Goal: Information Seeking & Learning: Learn about a topic

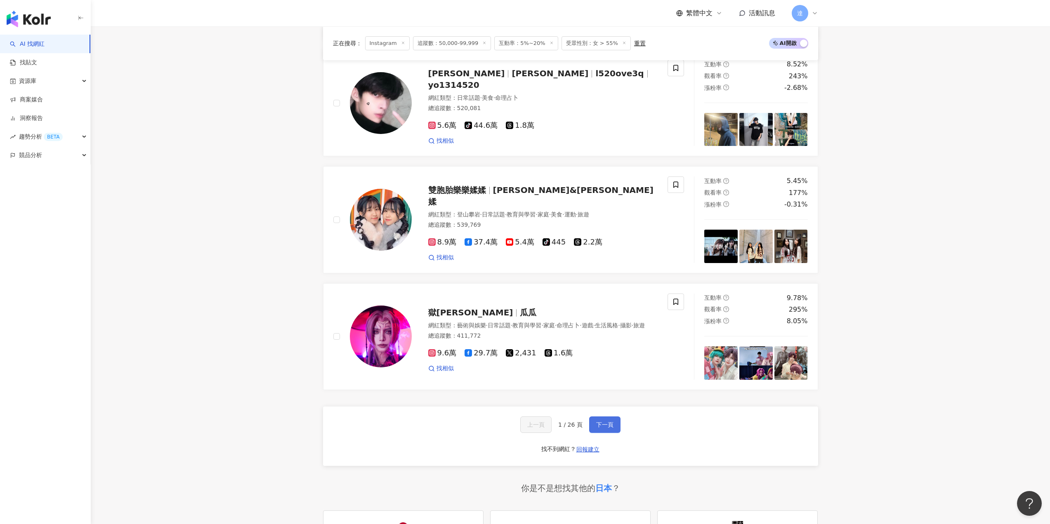
click at [614, 433] on button "下一頁" at bounding box center [604, 425] width 31 height 16
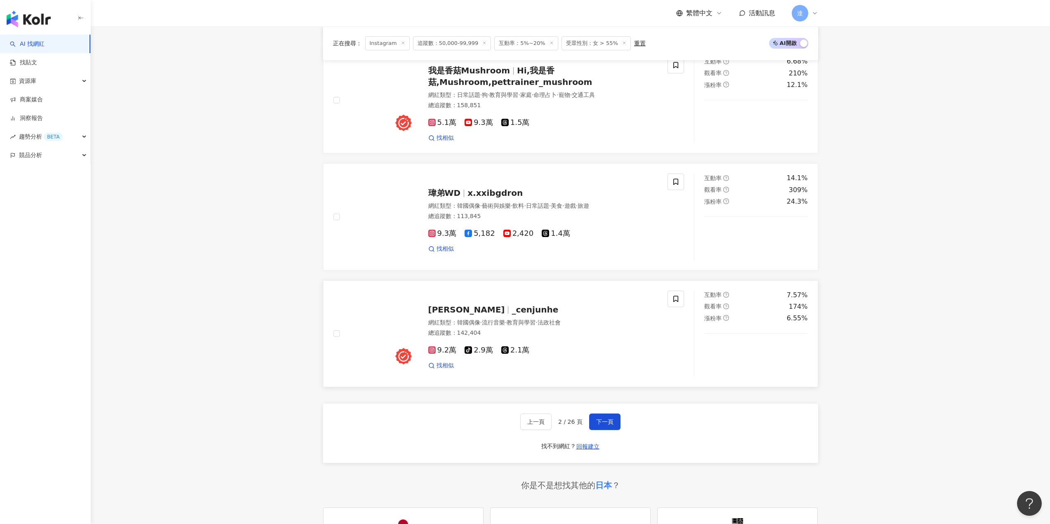
scroll to position [1402, 0]
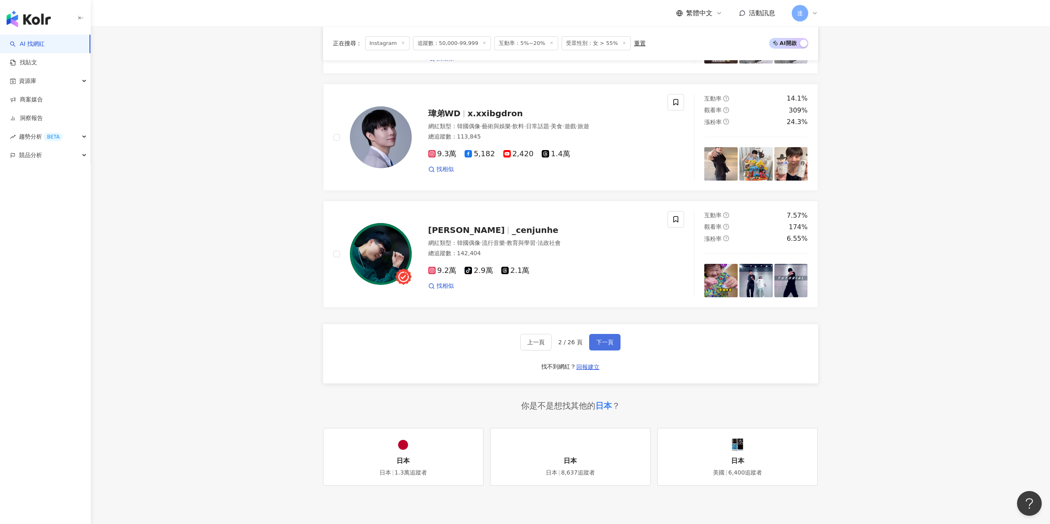
click at [607, 346] on span "下一頁" at bounding box center [604, 342] width 17 height 7
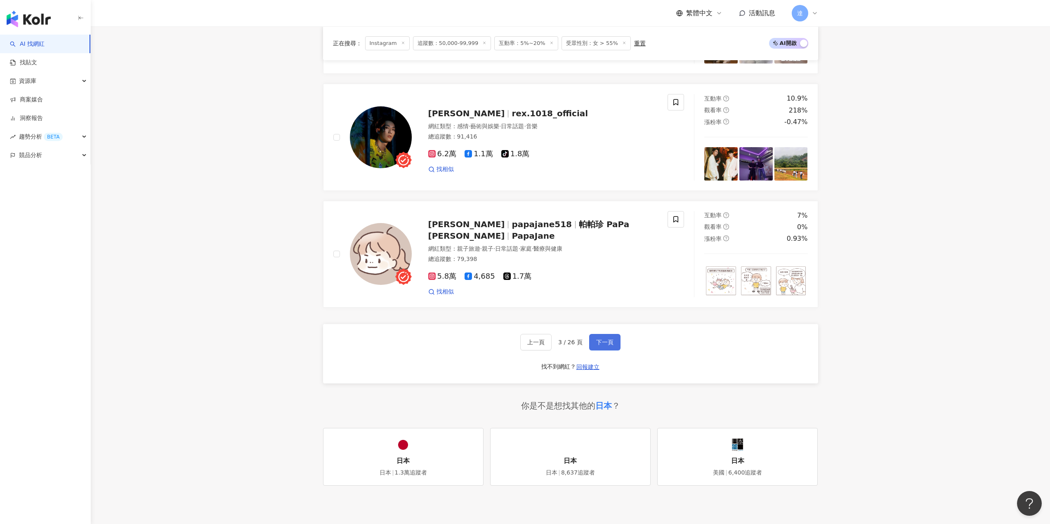
click at [608, 346] on span "下一頁" at bounding box center [604, 342] width 17 height 7
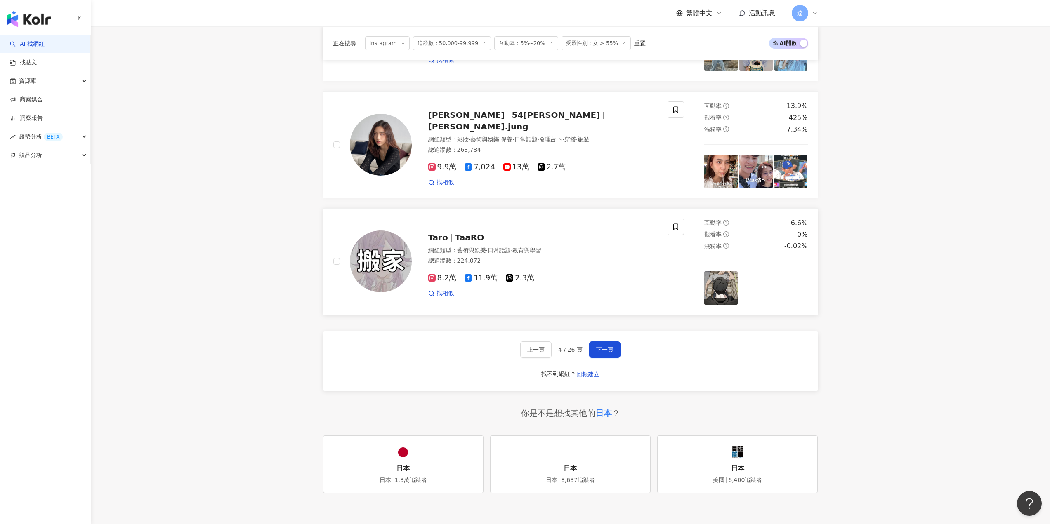
scroll to position [1196, 0]
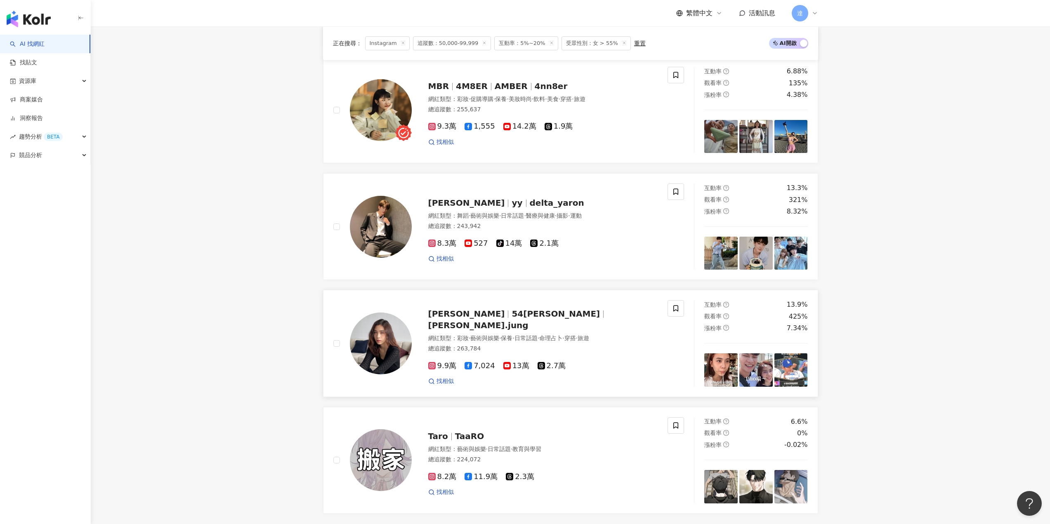
click at [501, 324] on span "huang.jung" at bounding box center [478, 325] width 100 height 10
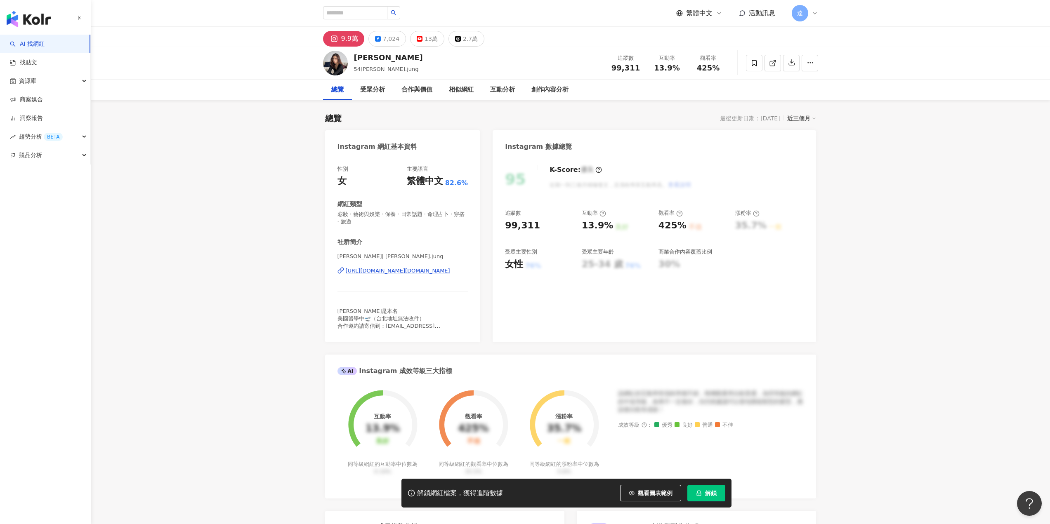
click at [424, 273] on div "[URL][DOMAIN_NAME][DOMAIN_NAME]" at bounding box center [398, 270] width 104 height 7
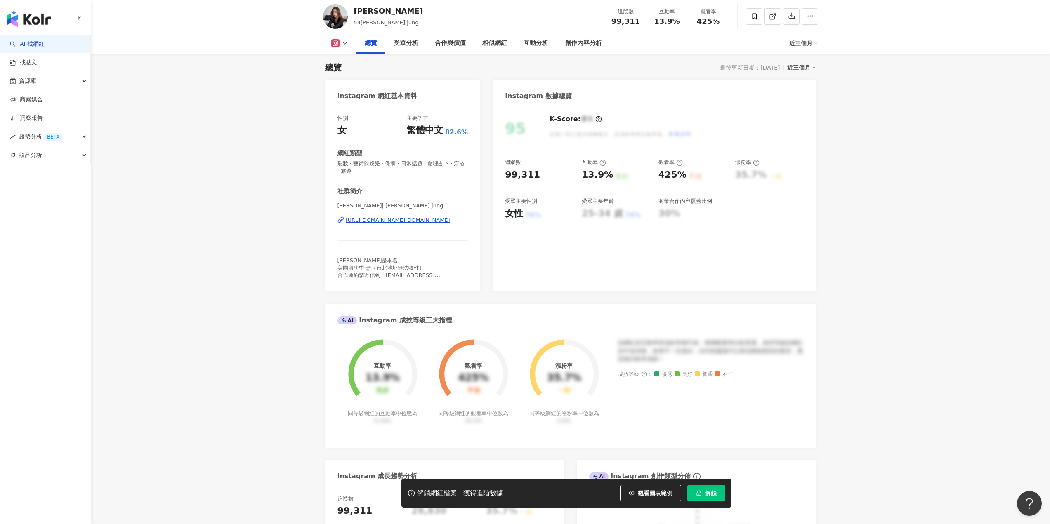
click at [712, 484] on div "解鎖網紅檔案，獲得進階數據 觀看圖表範例 解鎖" at bounding box center [566, 493] width 330 height 29
click at [711, 488] on button "解鎖" at bounding box center [706, 493] width 38 height 16
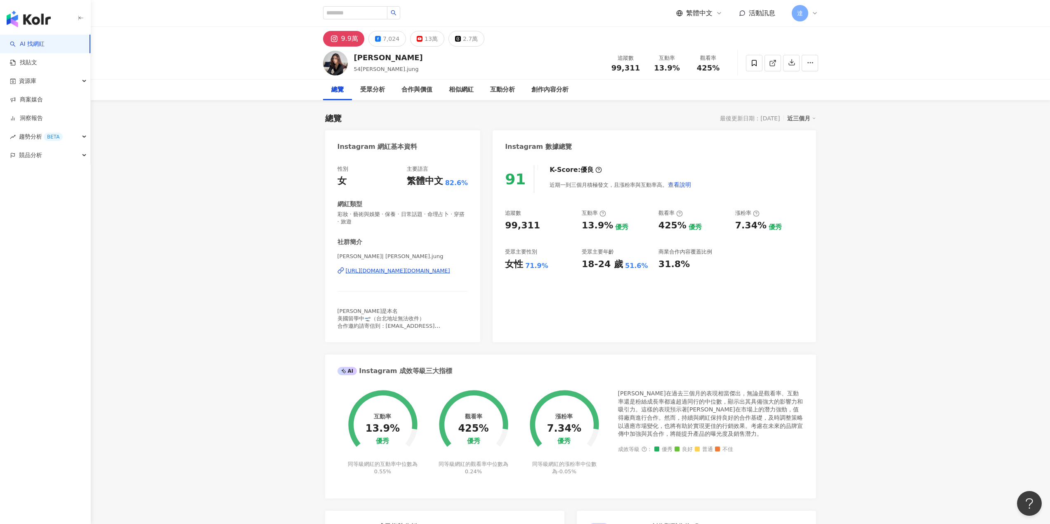
drag, startPoint x: 902, startPoint y: 51, endPoint x: 875, endPoint y: 61, distance: 29.4
click at [897, 52] on div "[PERSON_NAME]54[PERSON_NAME].[PERSON_NAME] 追蹤數 99,311 互動率 13.9% 觀看率 425%" at bounding box center [570, 63] width 959 height 33
